Goal: Use online tool/utility: Utilize a website feature to perform a specific function

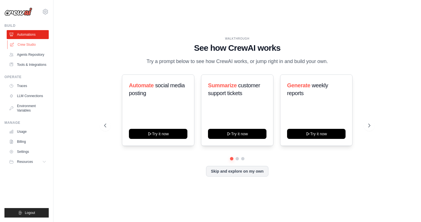
click at [28, 46] on link "Crew Studio" at bounding box center [28, 44] width 42 height 9
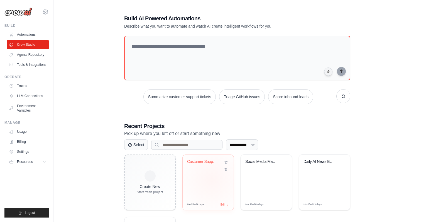
click at [211, 180] on div "Customer Support Ticket Automation" at bounding box center [208, 176] width 51 height 44
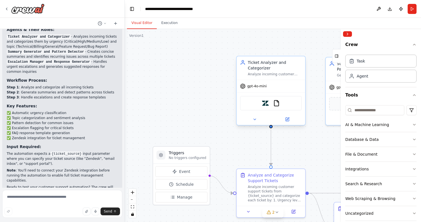
scroll to position [470, 0]
click at [253, 123] on div at bounding box center [271, 119] width 68 height 11
click at [253, 120] on icon at bounding box center [254, 119] width 4 height 4
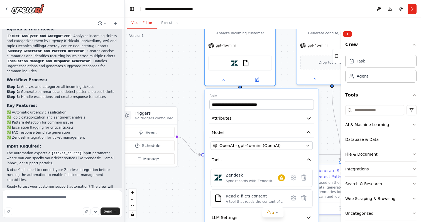
drag, startPoint x: 218, startPoint y: 132, endPoint x: 177, endPoint y: 75, distance: 70.2
click at [177, 76] on div ".deletable-edge-delete-btn { width: 20px; height: 20px; border: 0px solid #ffff…" at bounding box center [273, 125] width 296 height 193
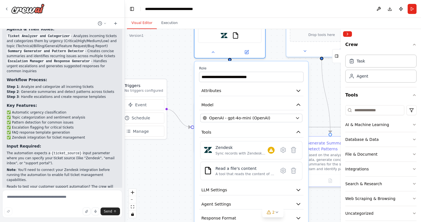
drag, startPoint x: 181, startPoint y: 183, endPoint x: 181, endPoint y: 122, distance: 60.7
click at [181, 122] on div ".deletable-edge-delete-btn { width: 20px; height: 20px; border: 0px solid #ffff…" at bounding box center [273, 125] width 296 height 193
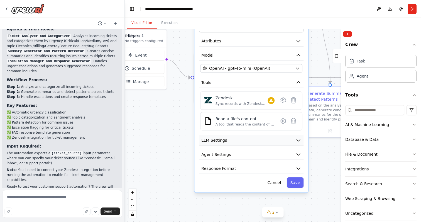
click at [237, 139] on button "LLM Settings" at bounding box center [251, 140] width 104 height 11
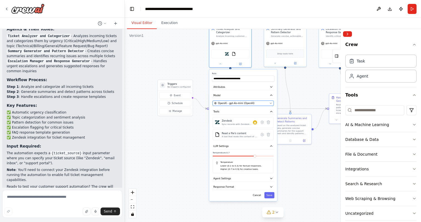
click at [224, 104] on span "OpenAI - gpt-4o-mini (OpenAI)" at bounding box center [236, 102] width 36 height 3
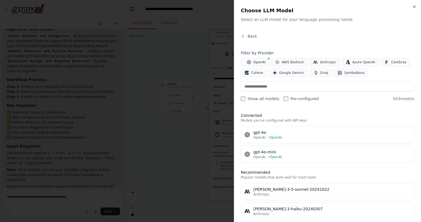
click at [258, 100] on label "Show all models" at bounding box center [260, 99] width 38 height 6
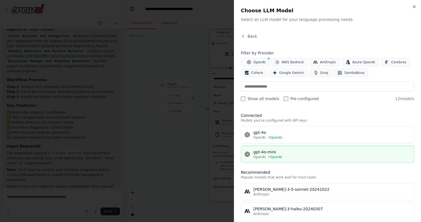
scroll to position [165, 0]
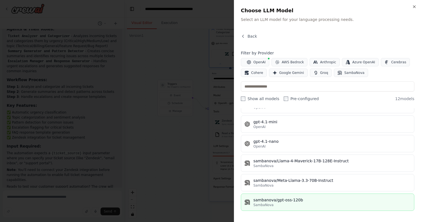
click at [290, 200] on div "sambanova/gpt-oss-120b" at bounding box center [331, 200] width 157 height 6
